Goal: Task Accomplishment & Management: Manage account settings

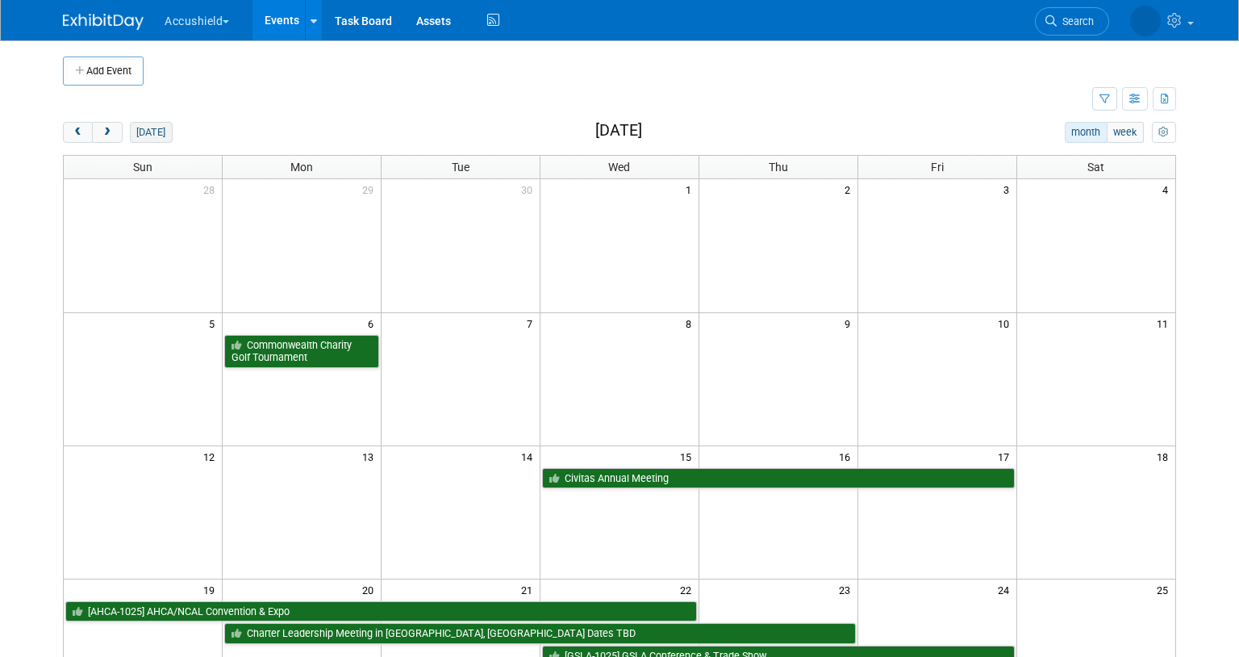
click at [151, 125] on button "today" at bounding box center [151, 132] width 43 height 21
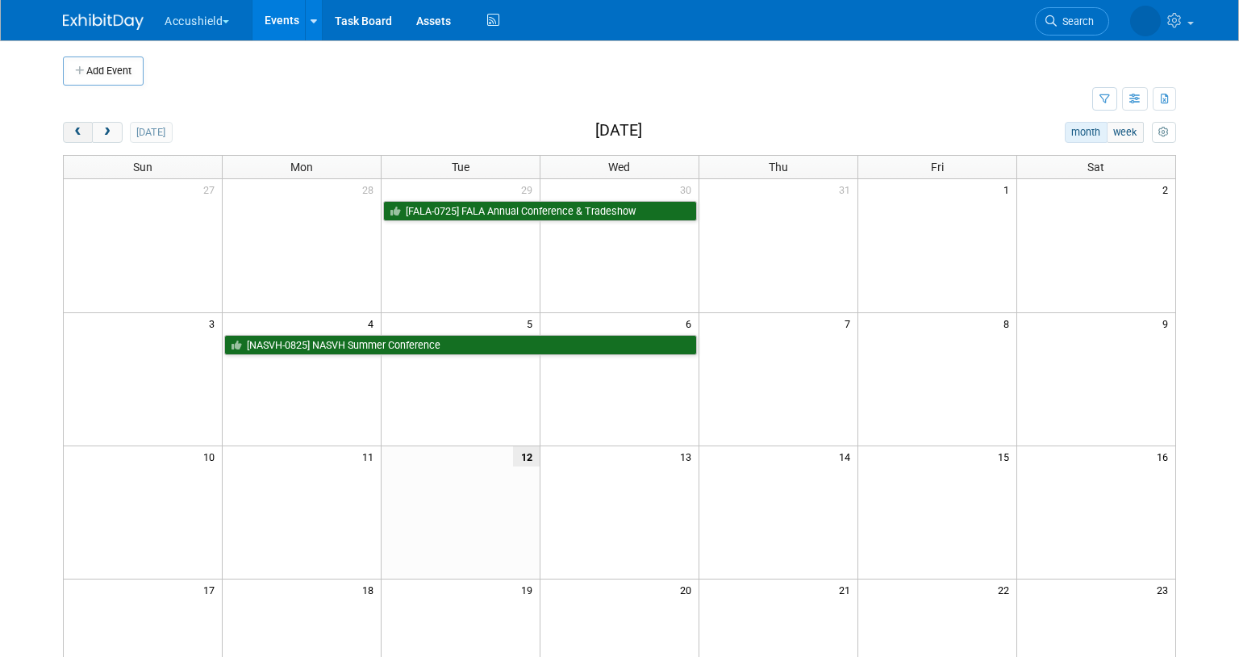
click at [77, 126] on button "prev" at bounding box center [78, 132] width 30 height 21
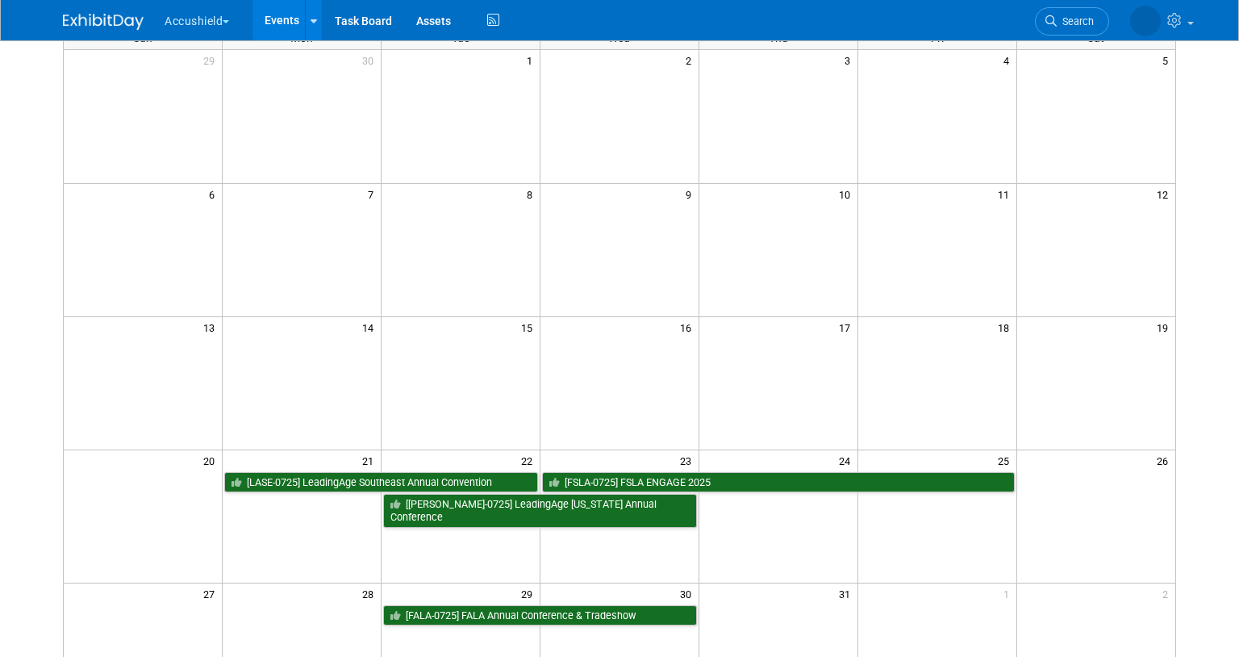
scroll to position [131, 0]
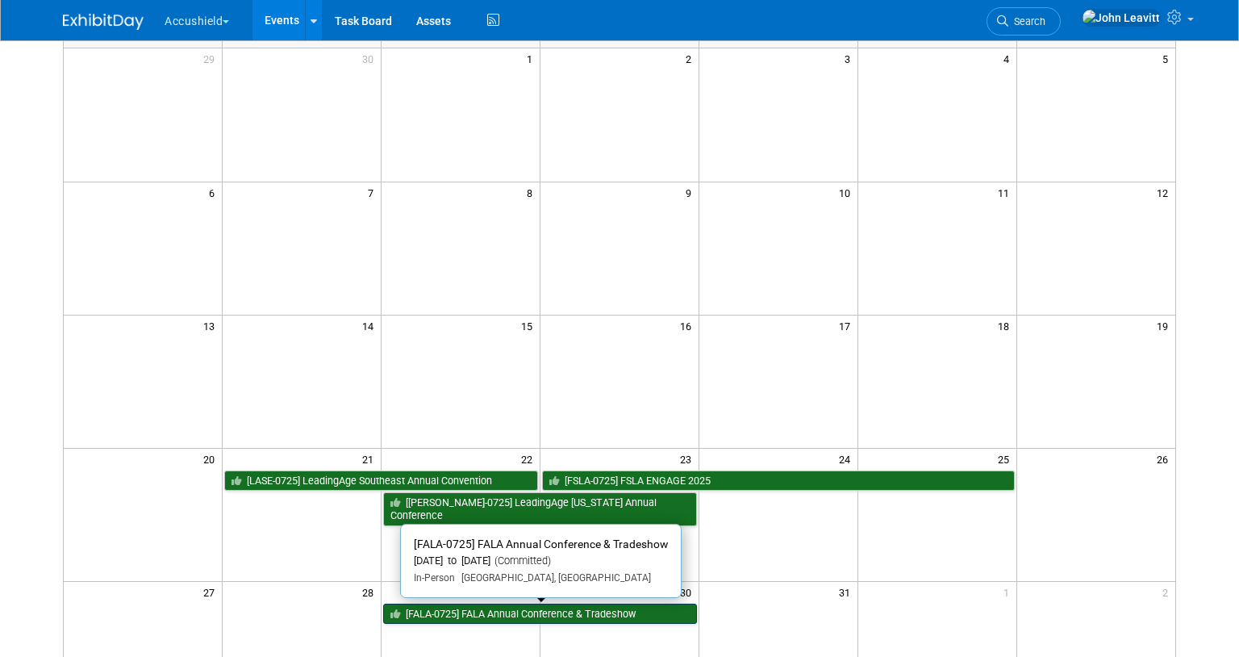
click at [474, 619] on link "[FALA-0725] FALA Annual Conference & Tradeshow" at bounding box center [540, 614] width 314 height 21
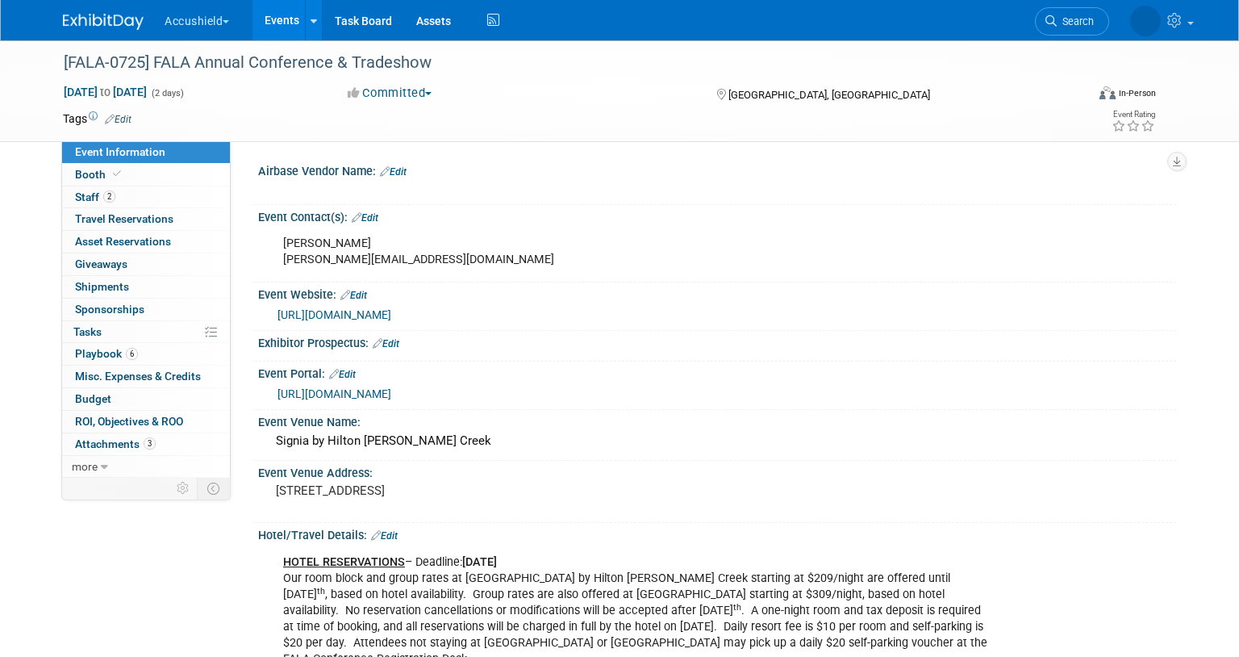
select select "Yes"
click at [163, 198] on link "2 Staff 2" at bounding box center [146, 197] width 168 height 22
